Goal: Complete application form

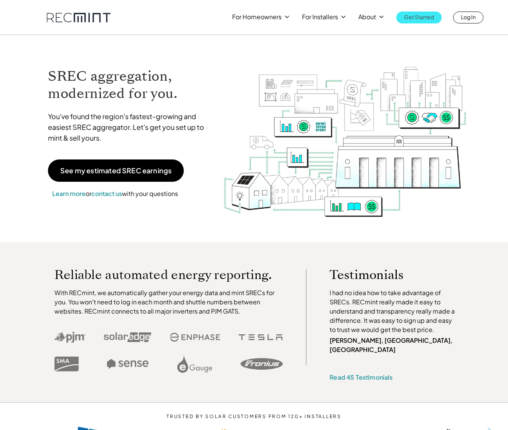
click at [431, 18] on p "Get Started" at bounding box center [419, 17] width 30 height 11
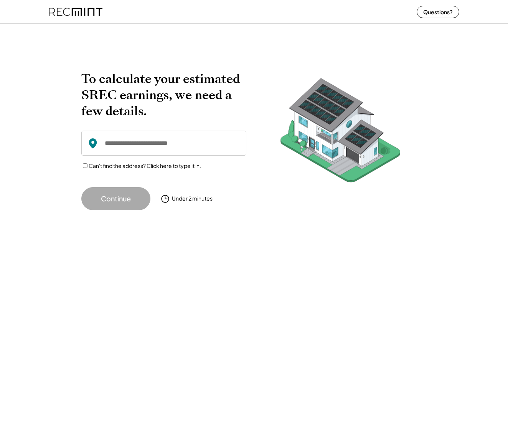
click at [158, 143] on input "input" at bounding box center [163, 143] width 165 height 25
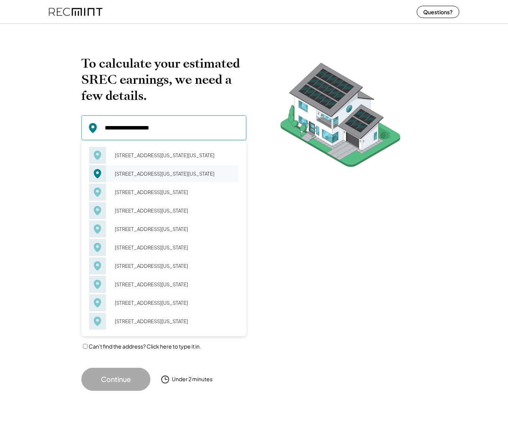
click at [164, 173] on div "2420 Virginia Beach Blvd Virginia Beach, VA 23454" at bounding box center [174, 173] width 129 height 11
type input "**********"
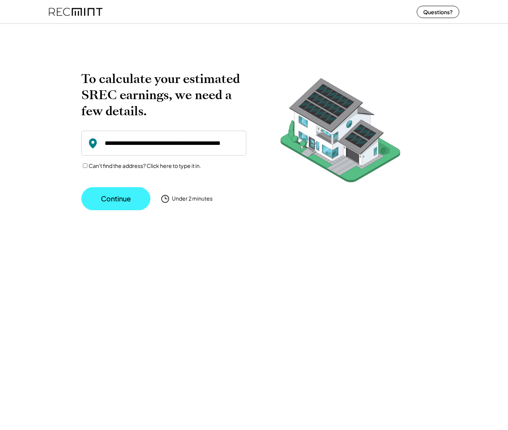
click at [126, 195] on button "Continue" at bounding box center [115, 198] width 69 height 23
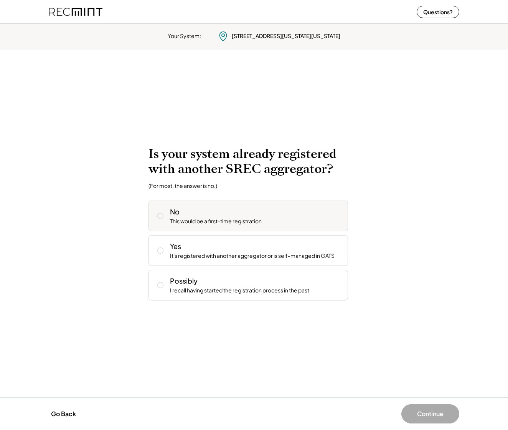
click at [163, 216] on use at bounding box center [161, 216] width 6 height 6
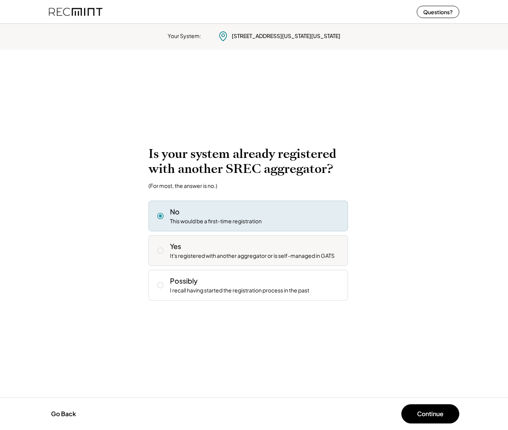
click at [164, 252] on icon at bounding box center [161, 251] width 8 height 8
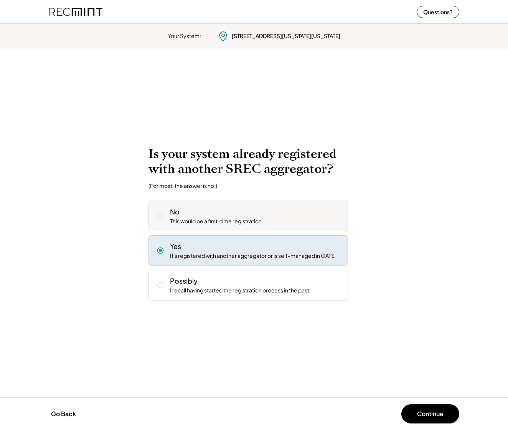
click at [161, 216] on icon at bounding box center [161, 216] width 8 height 8
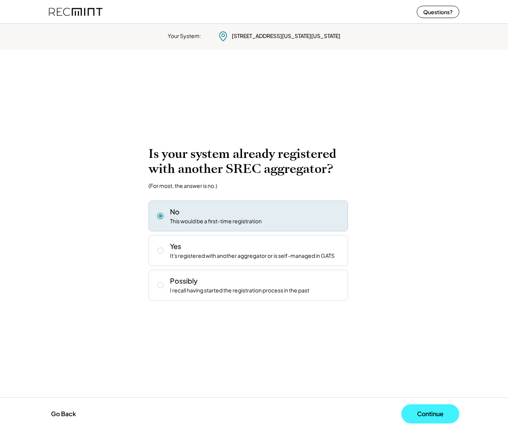
click at [439, 410] on button "Continue" at bounding box center [431, 413] width 58 height 19
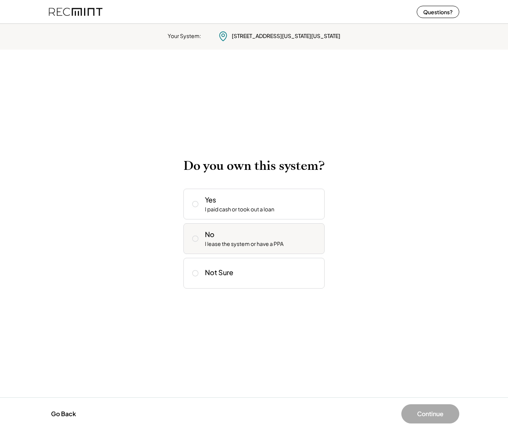
click at [195, 240] on icon at bounding box center [196, 239] width 8 height 8
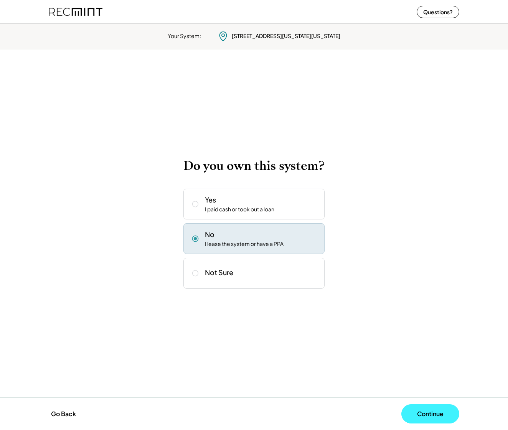
click at [429, 410] on button "Continue" at bounding box center [431, 413] width 58 height 19
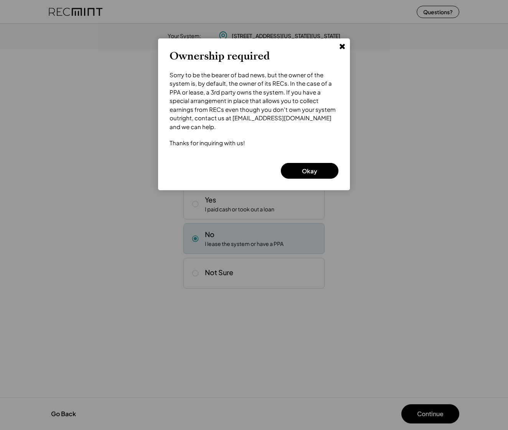
click at [344, 47] on use at bounding box center [342, 46] width 5 height 5
